Goal: Information Seeking & Learning: Learn about a topic

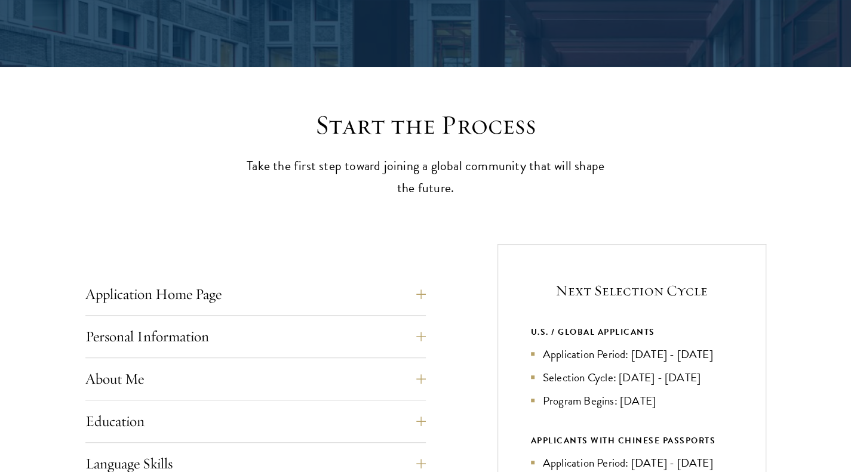
scroll to position [418, 0]
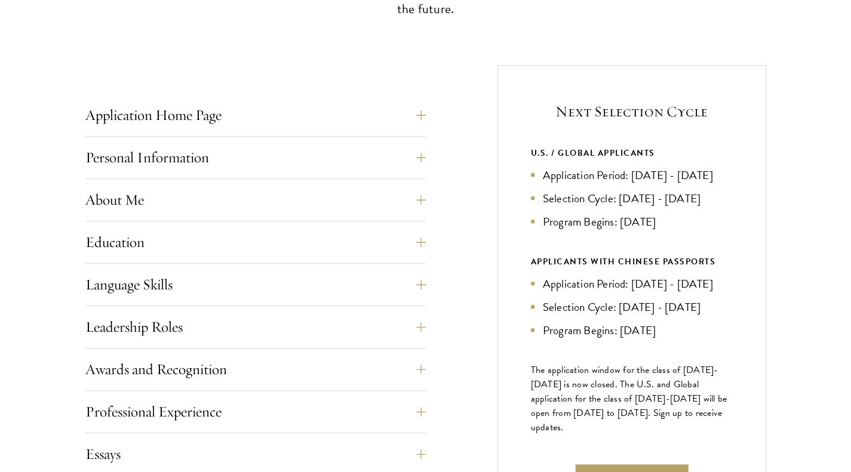
click at [623, 200] on li "Selection Cycle: Oct - Nov 2026" at bounding box center [632, 198] width 202 height 17
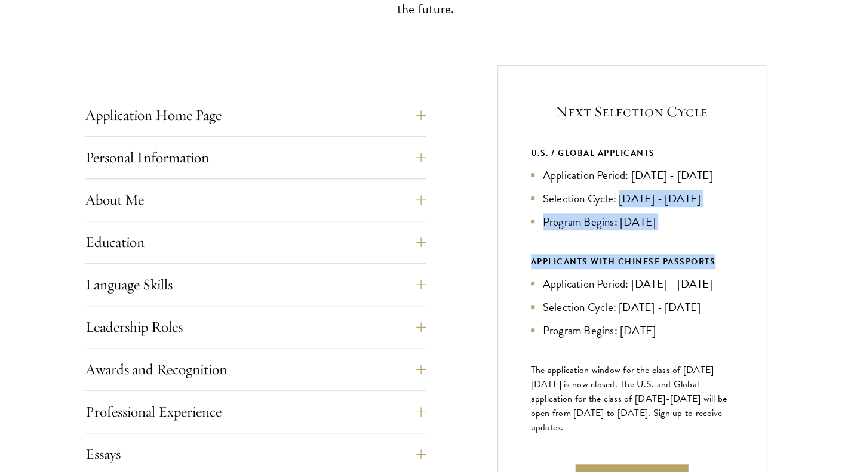
drag, startPoint x: 623, startPoint y: 200, endPoint x: 666, endPoint y: 239, distance: 58.7
click at [666, 239] on div "U.S. / GLOBAL APPLICANTS Application Period: Apr 2026 - Sep 2026 Selection Cycl…" at bounding box center [632, 242] width 202 height 193
copy div "Oct - Nov 2026 Program Begins: Aug 2027 APPLICANTS WITH CHINESE PASSPORTS"
click at [638, 186] on ul "Application Period: Apr 2026 - Sep 2026 Selection Cycle: Oct - Nov 2026 Program…" at bounding box center [632, 199] width 202 height 64
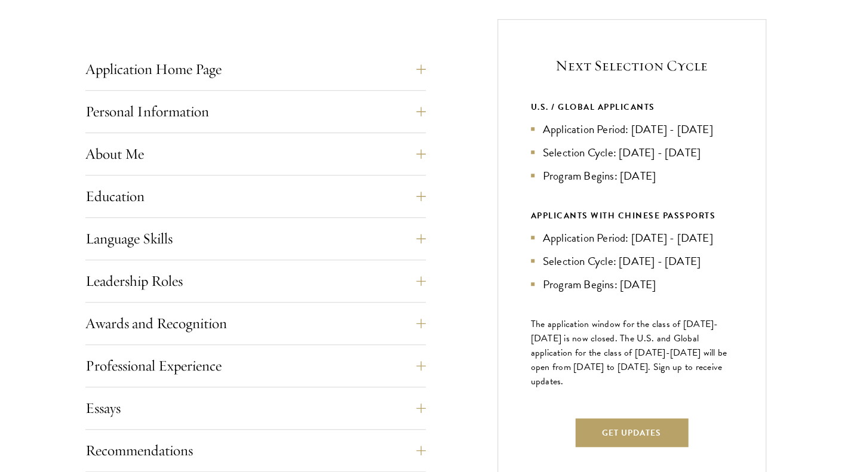
scroll to position [537, 0]
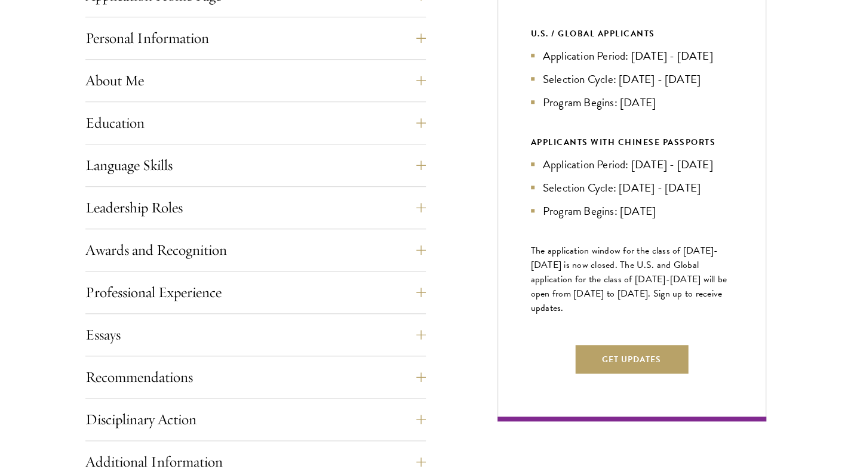
drag, startPoint x: 652, startPoint y: 371, endPoint x: 553, endPoint y: 205, distance: 194.1
click at [553, 196] on li "Selection Cycle: [DATE] - [DATE]" at bounding box center [632, 187] width 202 height 17
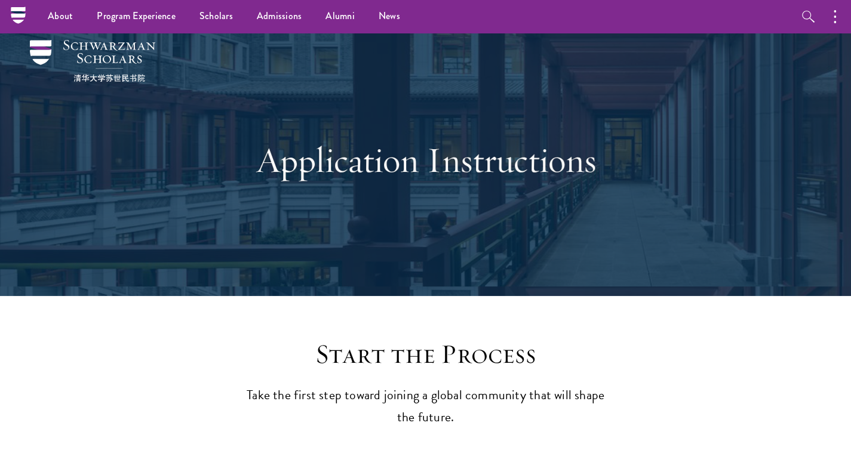
scroll to position [0, 0]
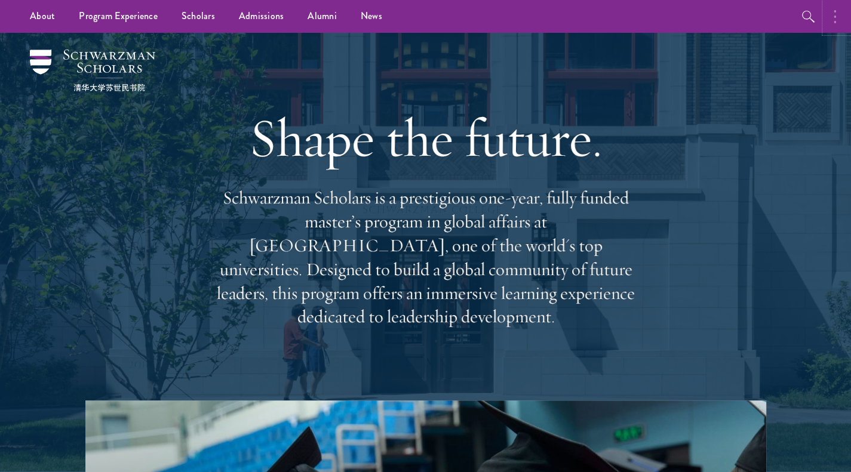
click at [825, 14] on button "button" at bounding box center [837, 16] width 26 height 33
click at [63, 56] on img at bounding box center [92, 71] width 125 height 42
click at [842, 15] on button "button" at bounding box center [837, 16] width 26 height 33
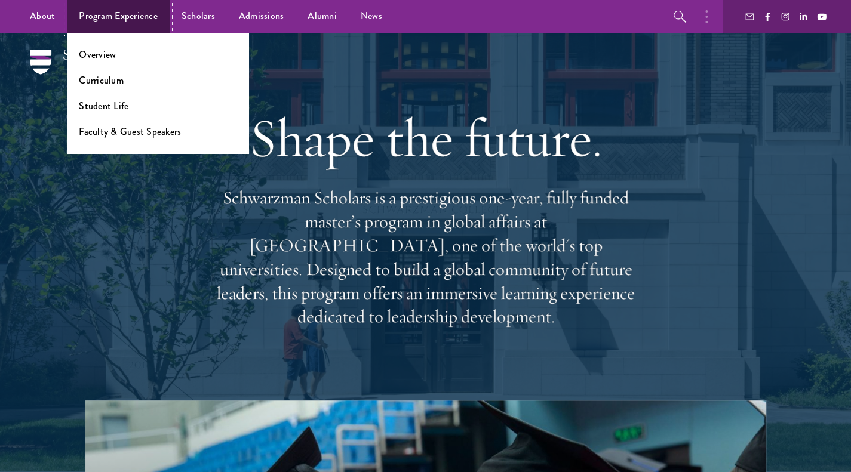
click at [96, 17] on link "Program Experience" at bounding box center [118, 16] width 103 height 33
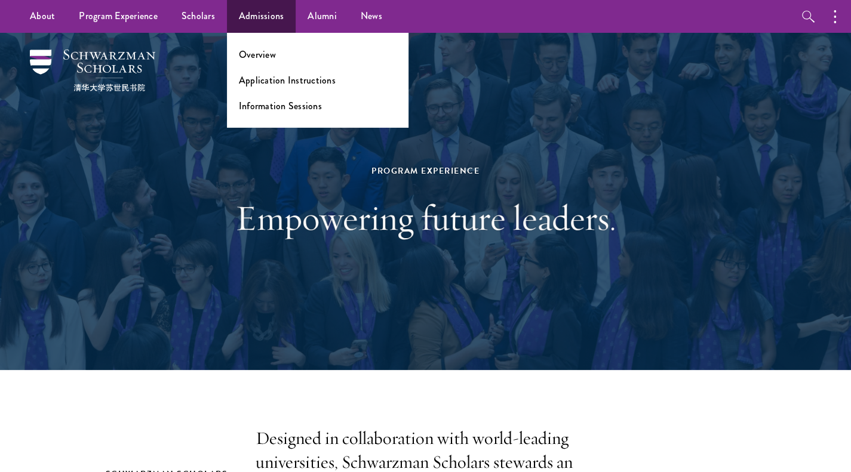
click at [278, 63] on ul "Overview Application Instructions Information Sessions" at bounding box center [317, 80] width 181 height 95
click at [266, 58] on link "Overview" at bounding box center [257, 55] width 37 height 14
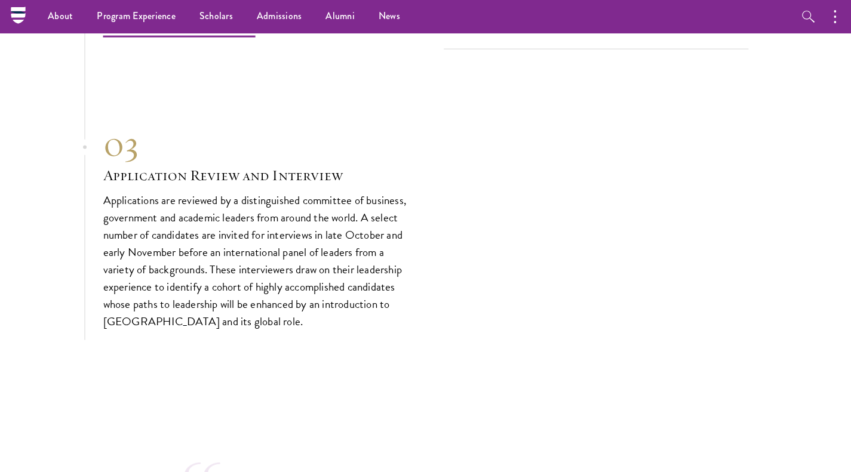
scroll to position [3940, 0]
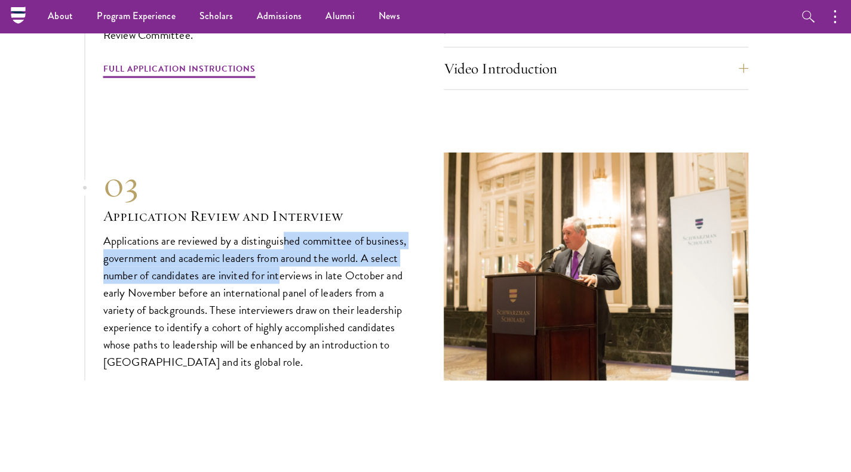
drag, startPoint x: 284, startPoint y: 212, endPoint x: 281, endPoint y: 251, distance: 39.0
click at [281, 251] on p "Applications are reviewed by a distinguished committee of business, government …" at bounding box center [255, 301] width 304 height 139
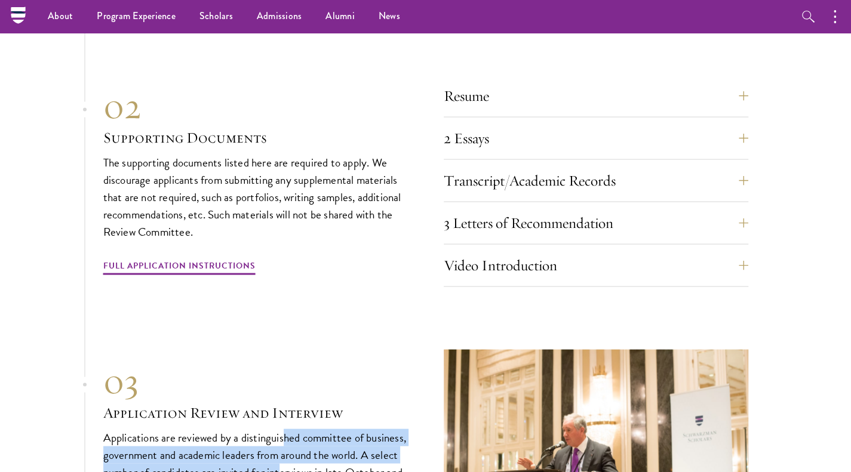
scroll to position [3701, 0]
